Goal: Navigation & Orientation: Find specific page/section

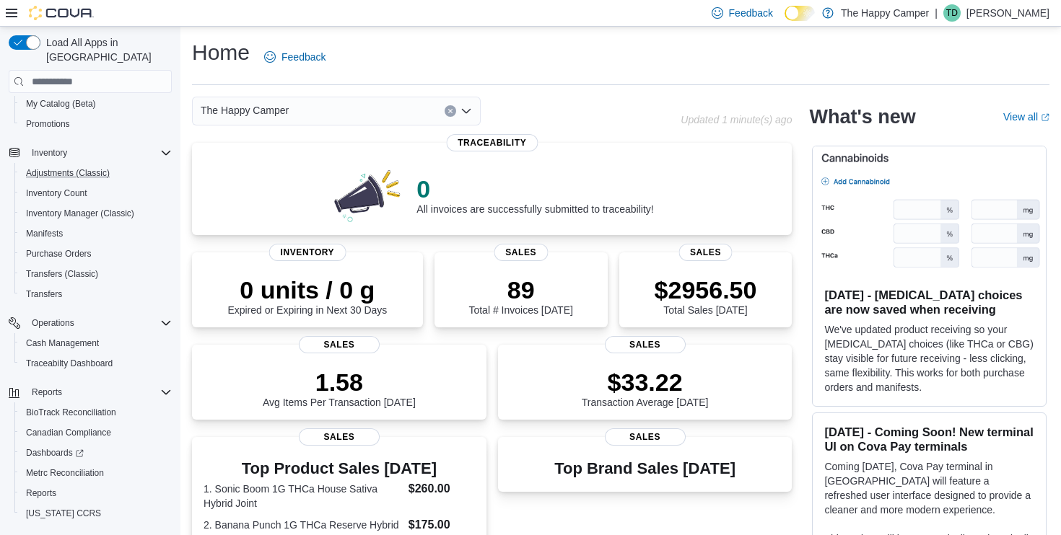
scroll to position [216, 0]
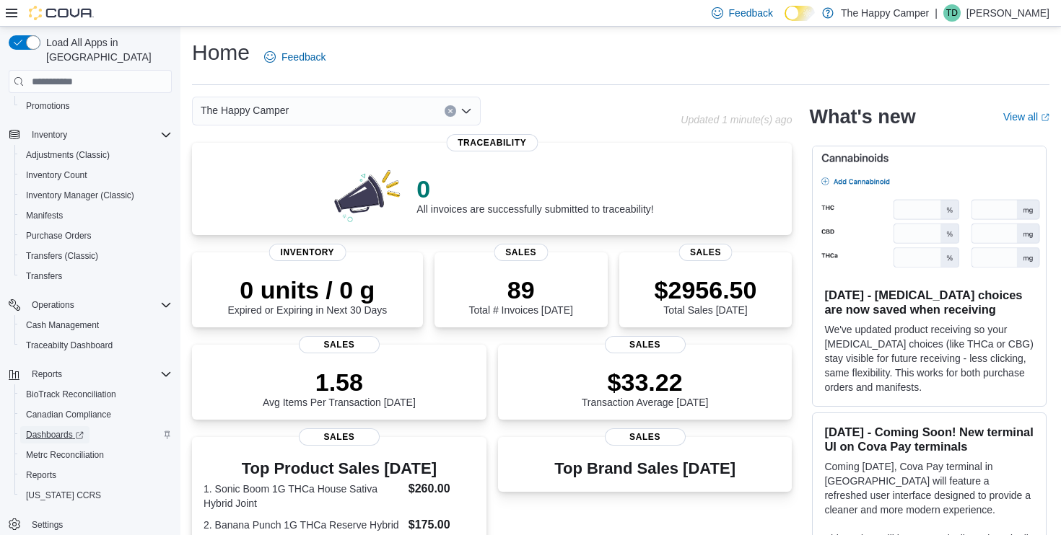
click at [55, 429] on span "Dashboards" at bounding box center [55, 435] width 58 height 12
